Goal: Use online tool/utility: Utilize a website feature to perform a specific function

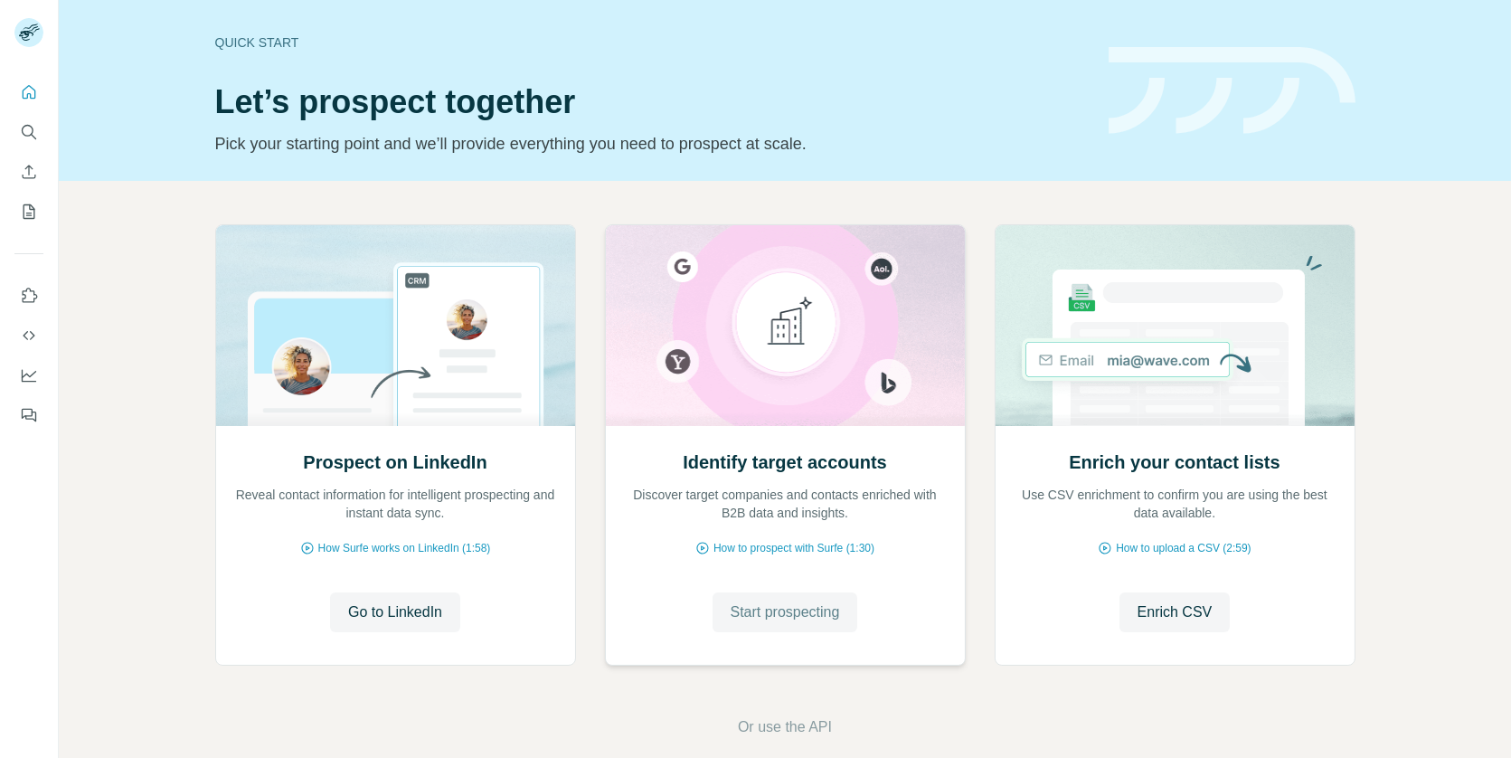
click at [781, 622] on span "Start prospecting" at bounding box center [785, 612] width 109 height 22
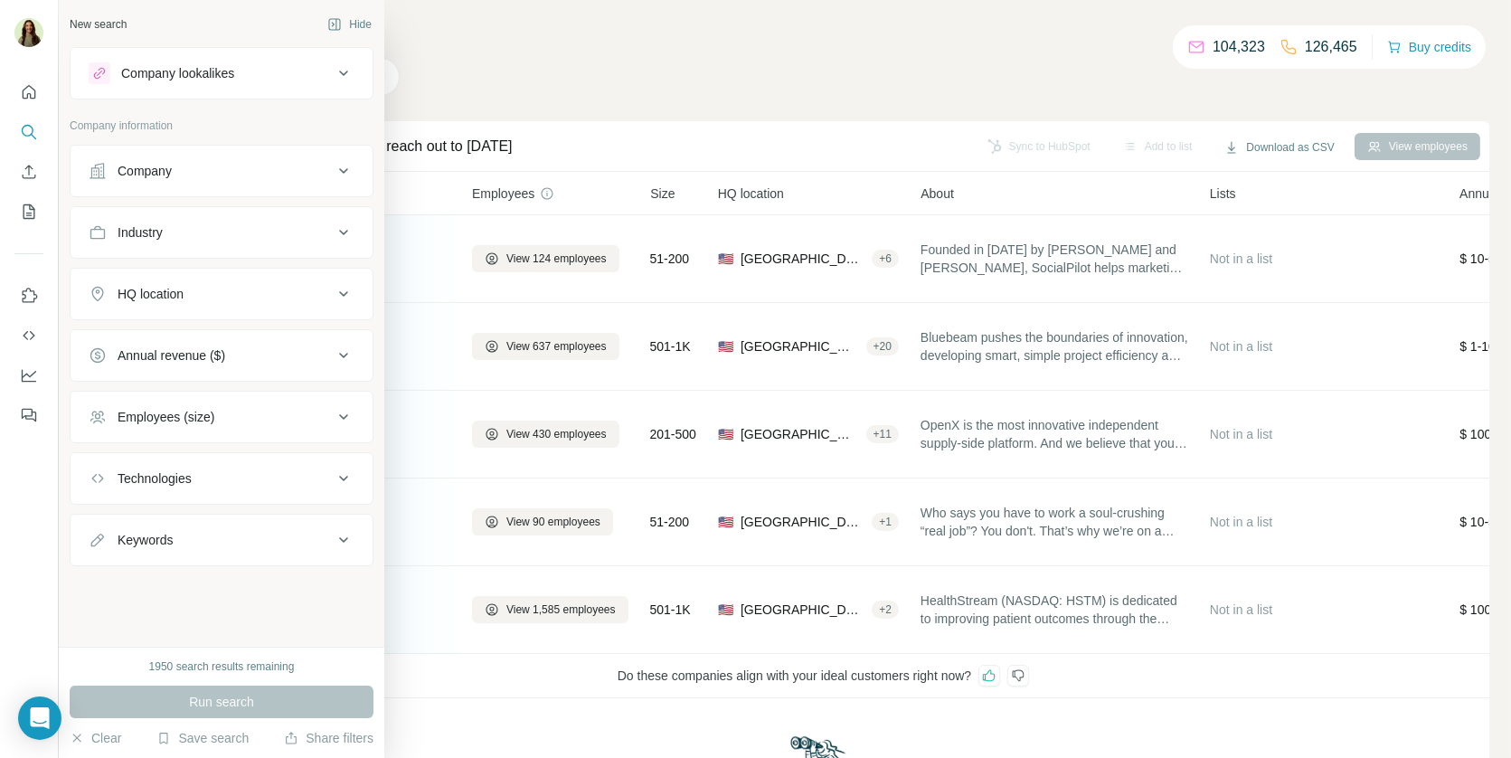
click at [129, 185] on button "Company" at bounding box center [222, 170] width 302 height 43
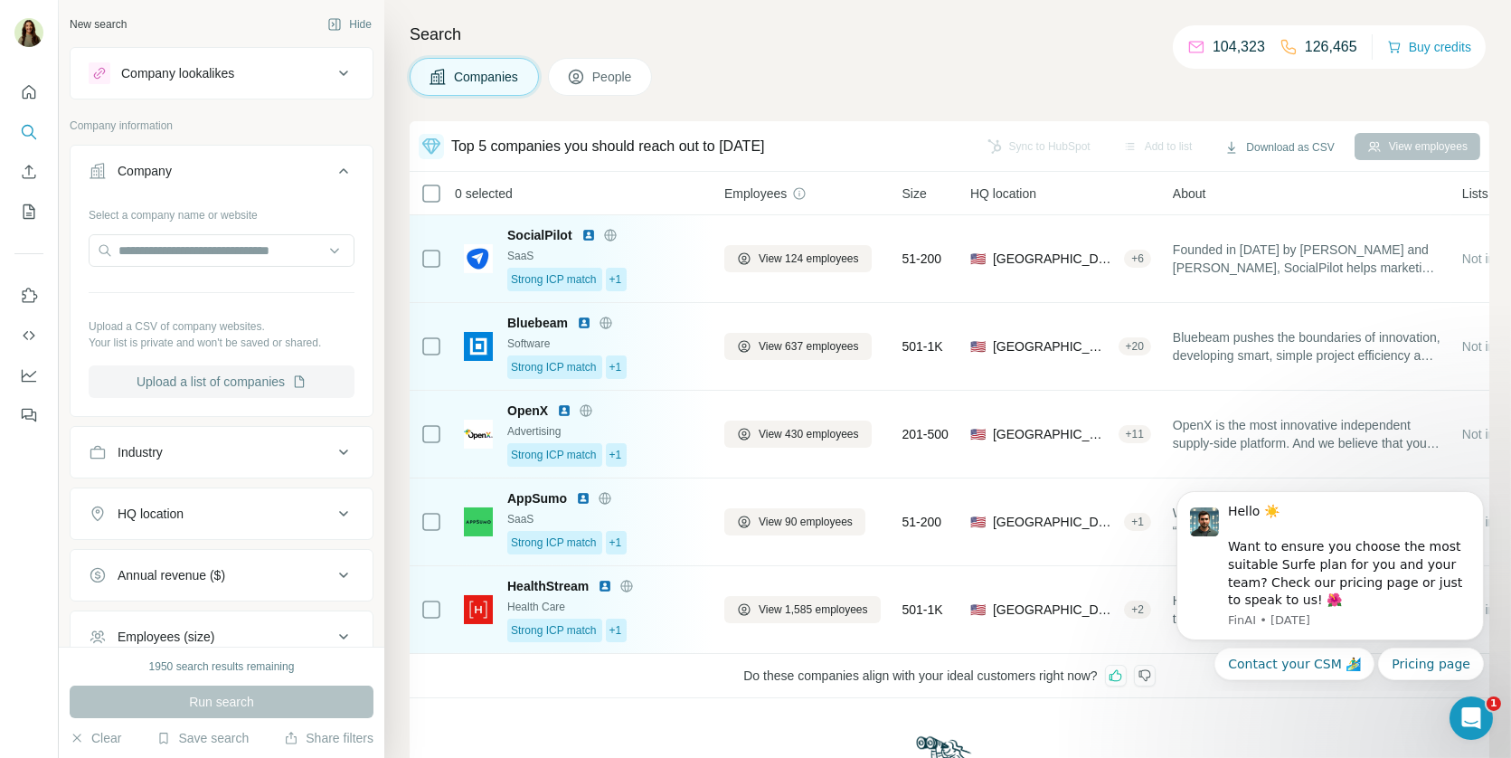
click at [231, 379] on button "Upload a list of companies" at bounding box center [222, 381] width 266 height 33
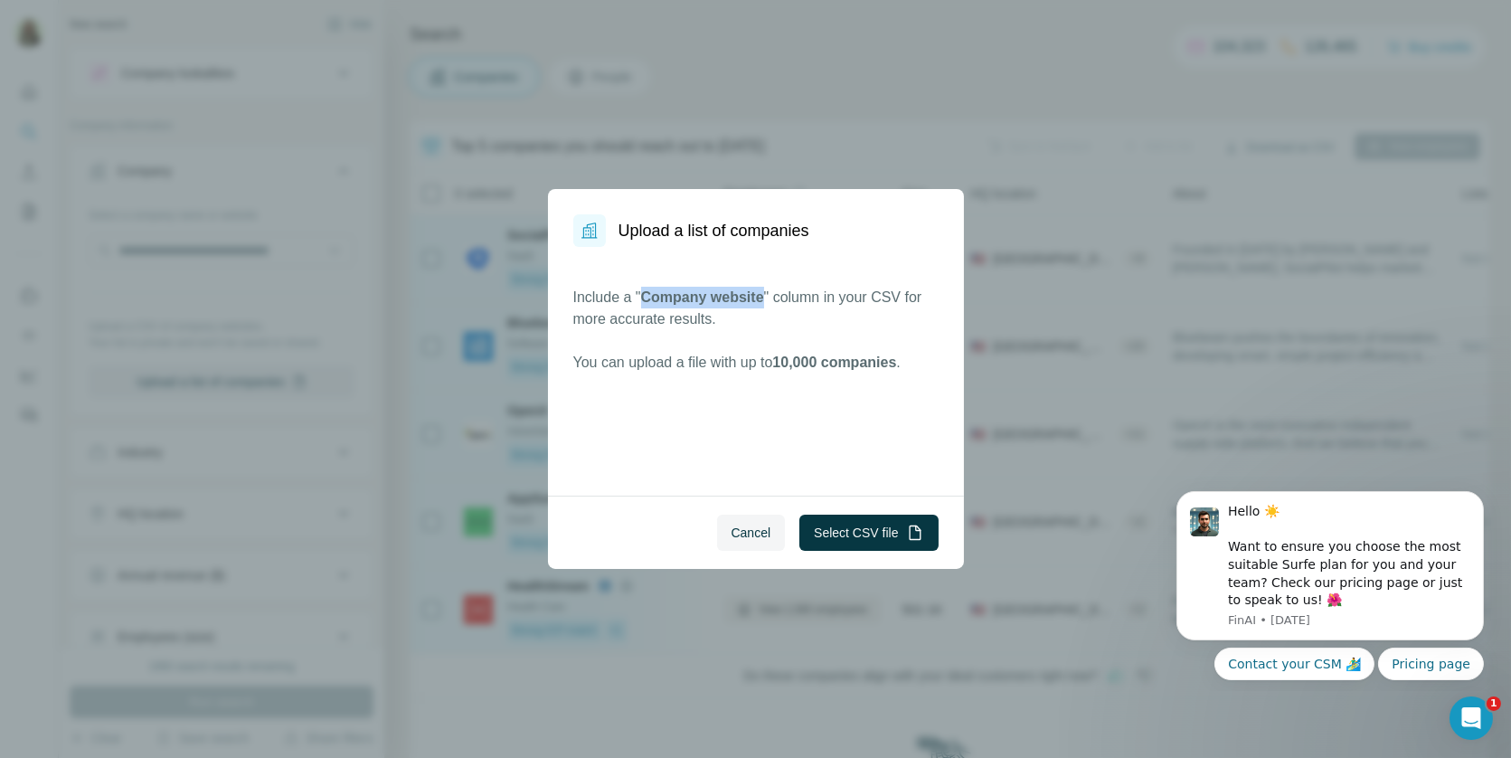
drag, startPoint x: 646, startPoint y: 292, endPoint x: 770, endPoint y: 298, distance: 124.0
click at [771, 298] on p "Include a " Company website " column in your CSV for more accurate results." at bounding box center [755, 308] width 365 height 43
copy span "Company website"
click at [883, 535] on button "Select CSV file" at bounding box center [869, 533] width 138 height 36
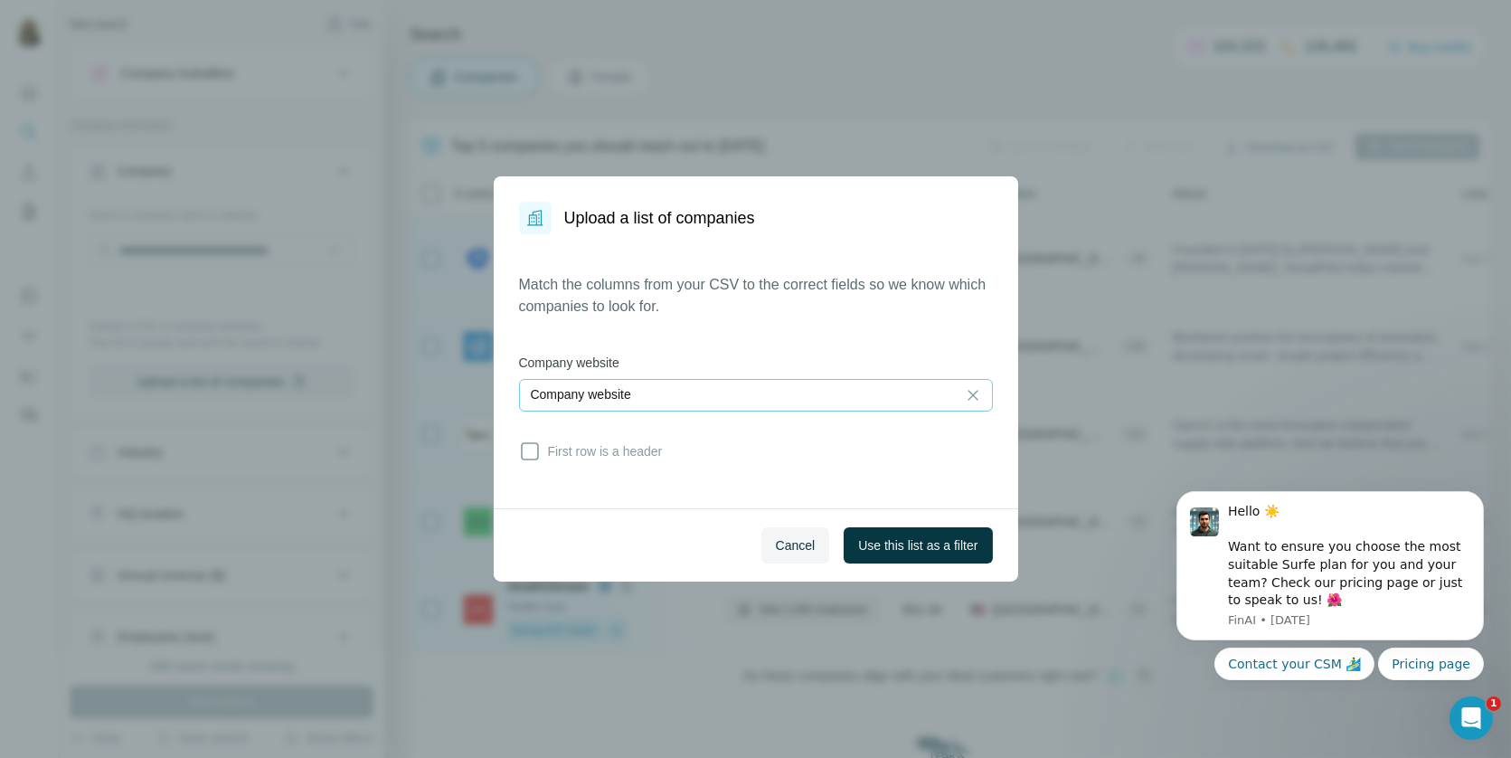
click at [757, 404] on div "Company website" at bounding box center [738, 395] width 414 height 31
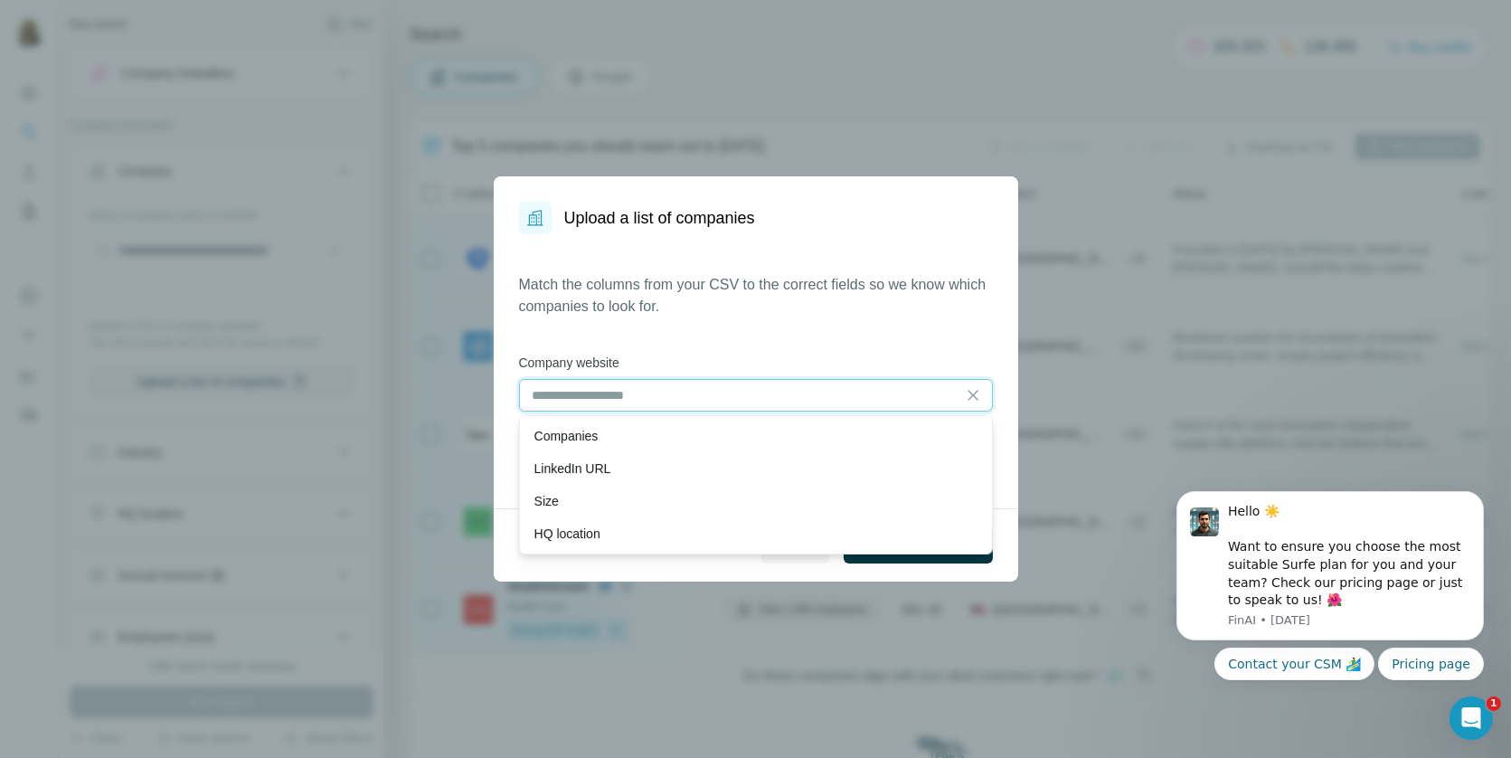
click at [759, 404] on input at bounding box center [738, 395] width 414 height 20
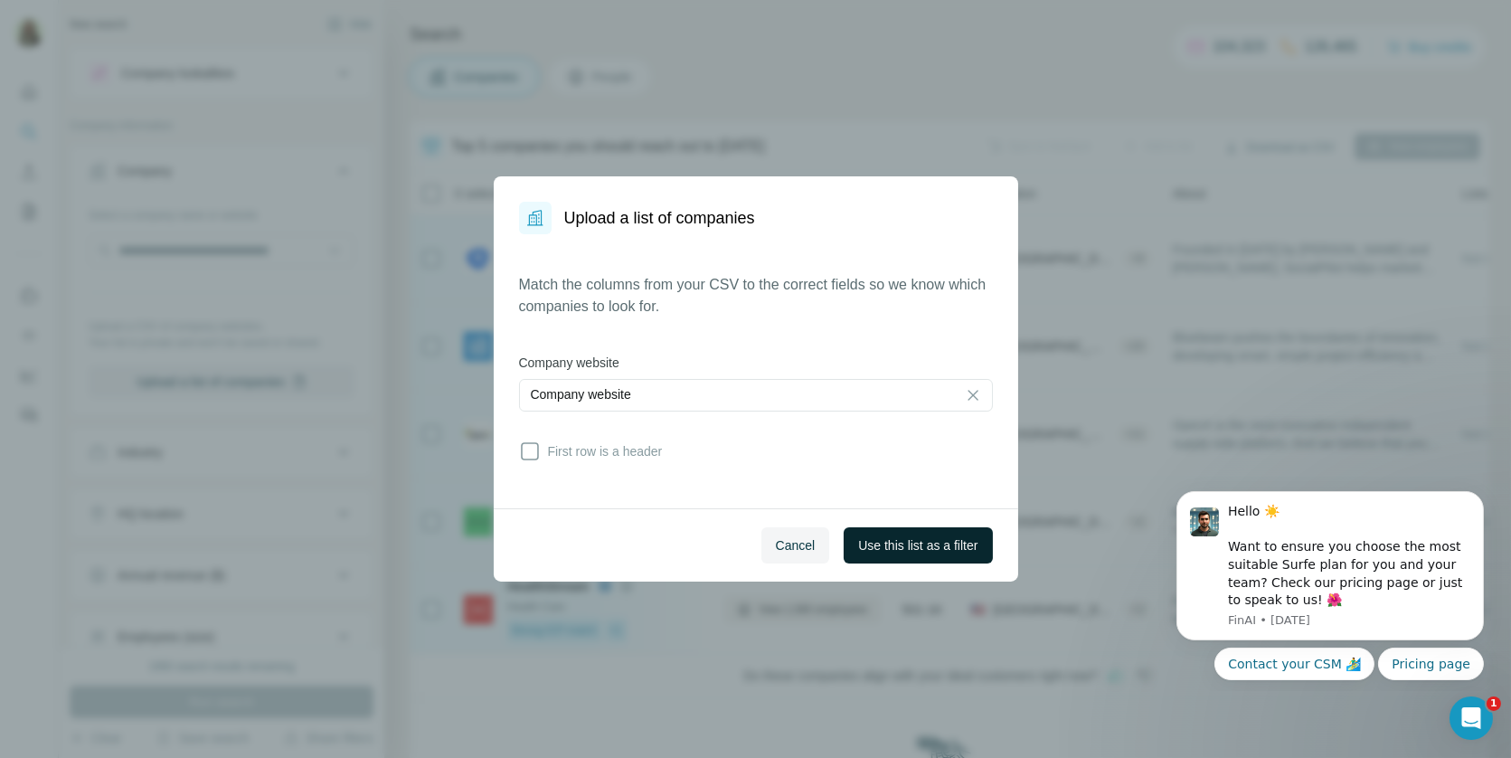
click at [894, 550] on span "Use this list as a filter" at bounding box center [917, 545] width 119 height 18
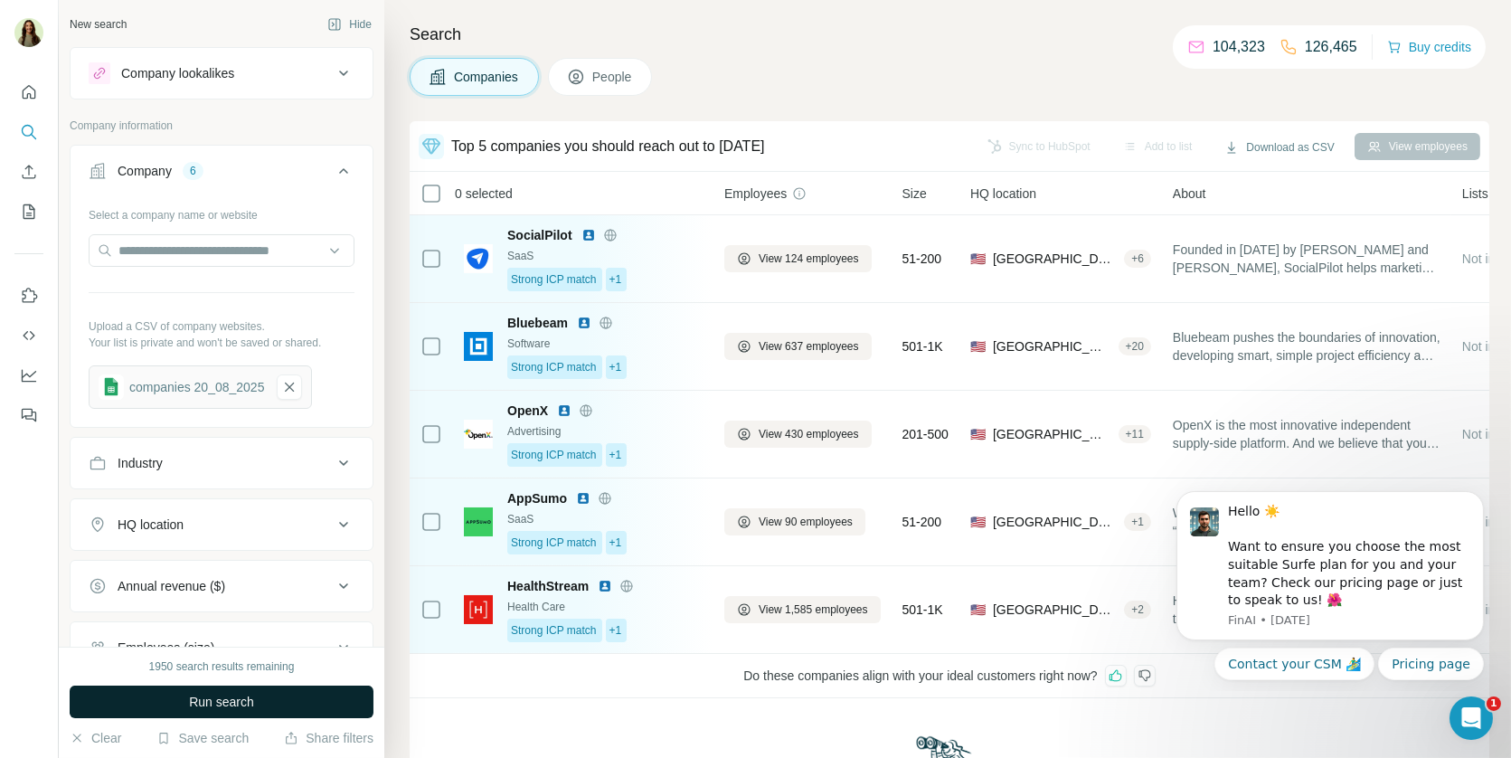
click at [203, 695] on span "Run search" at bounding box center [221, 702] width 65 height 18
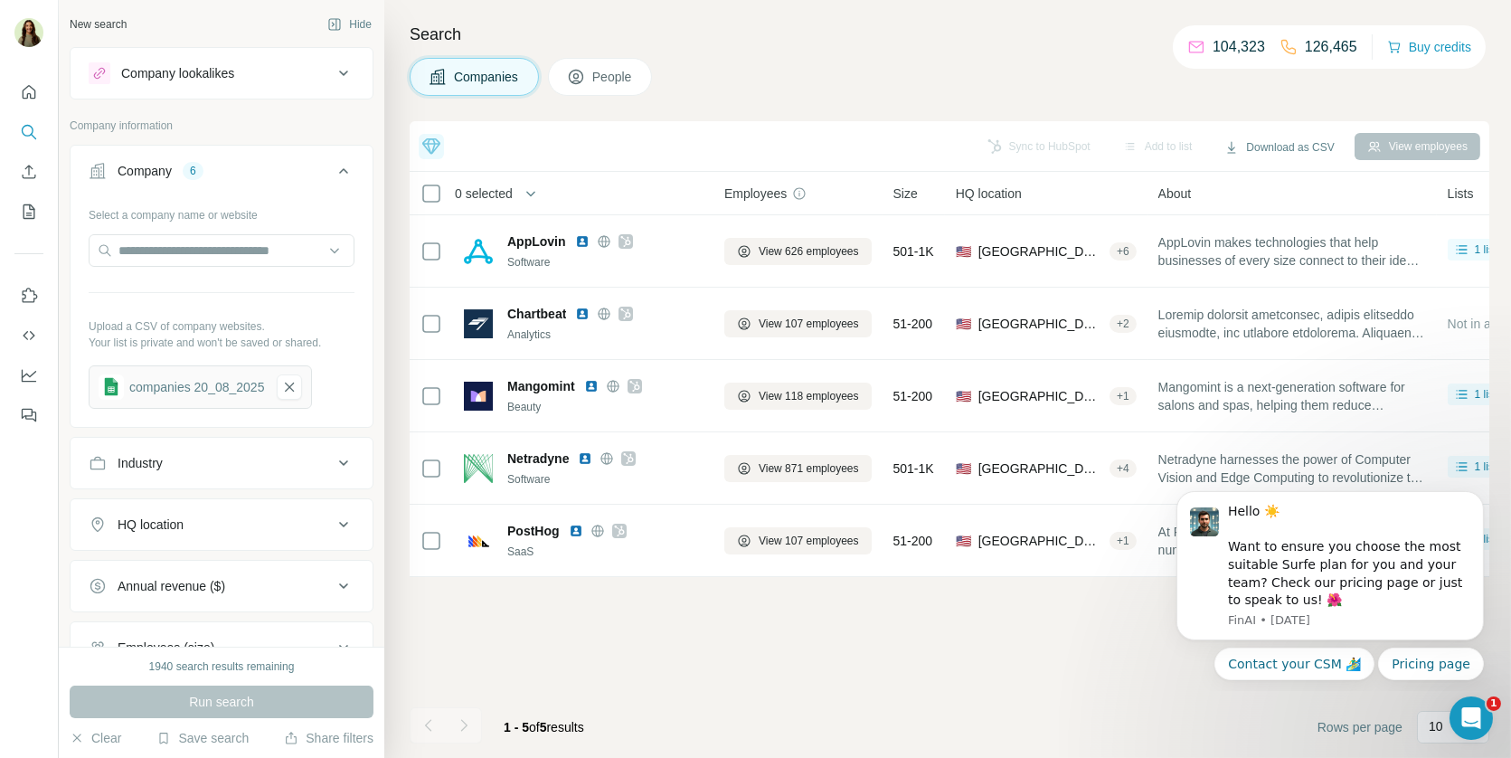
click at [171, 380] on div "companies 20_08_2025" at bounding box center [196, 387] width 135 height 18
click at [99, 385] on img at bounding box center [111, 386] width 25 height 25
